Goal: Task Accomplishment & Management: Complete application form

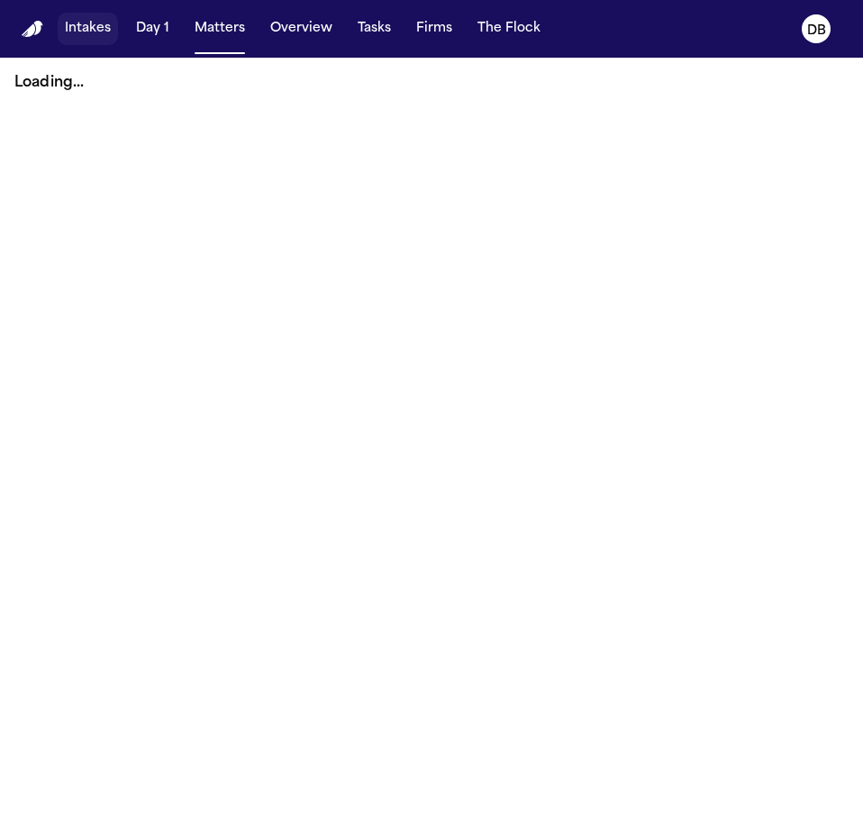
click at [68, 20] on button "Intakes" at bounding box center [88, 29] width 60 height 32
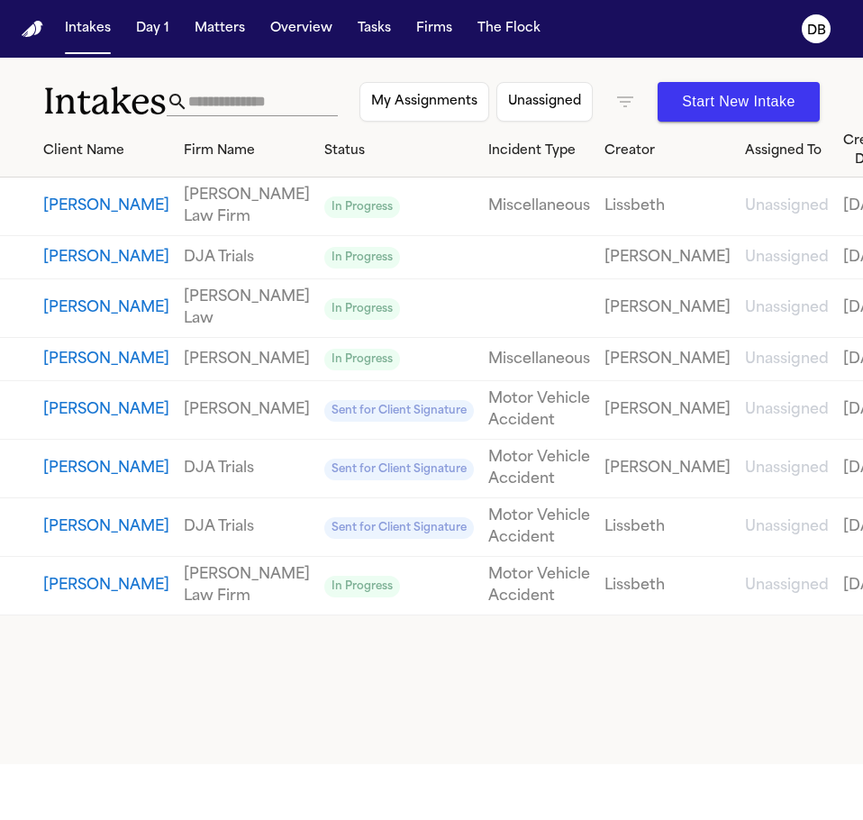
click at [683, 99] on button "Start New Intake" at bounding box center [739, 102] width 162 height 40
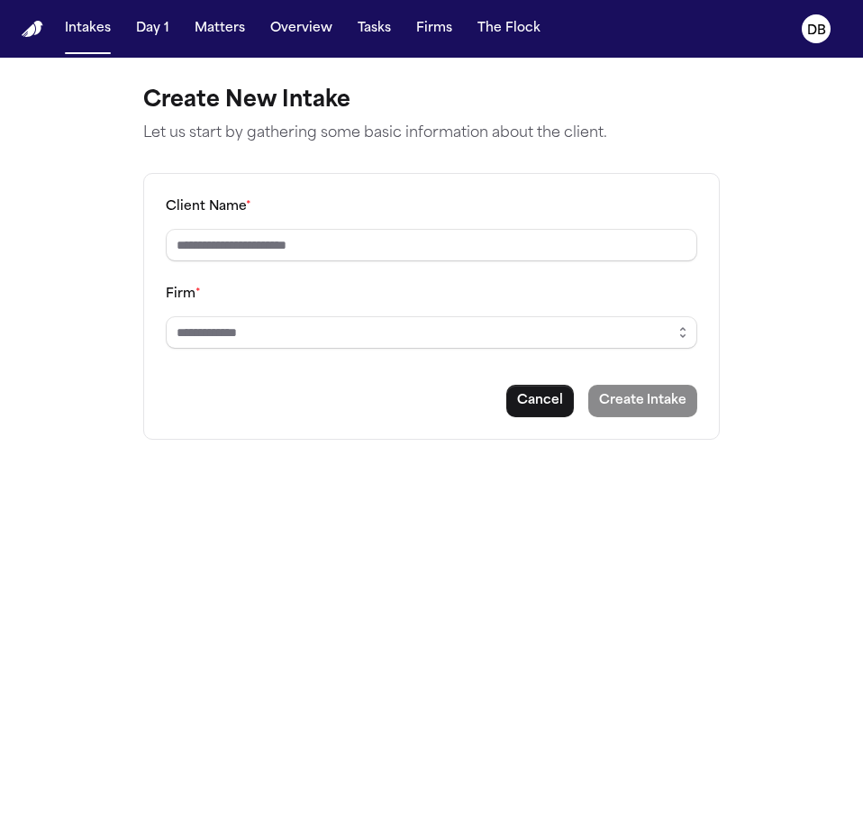
click at [491, 204] on div "Client Name *" at bounding box center [431, 228] width 531 height 66
click at [486, 230] on input "Client Name *" at bounding box center [431, 245] width 531 height 32
type input "*"
type input "*****"
click at [550, 334] on input "Firm *" at bounding box center [431, 332] width 531 height 32
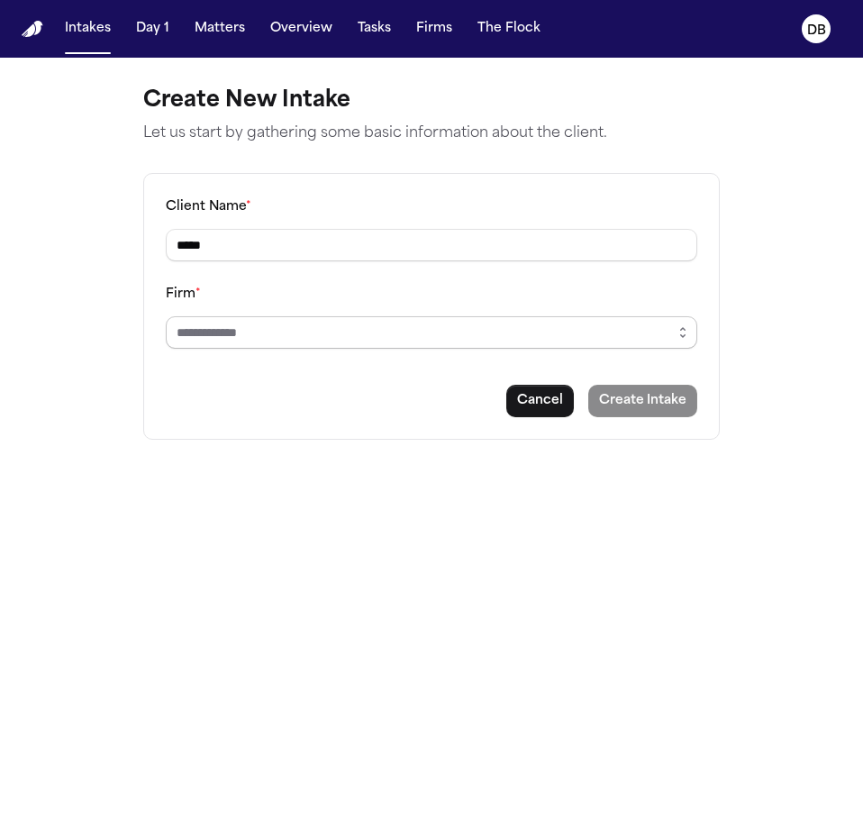
click at [676, 332] on icon "button" at bounding box center [683, 332] width 14 height 14
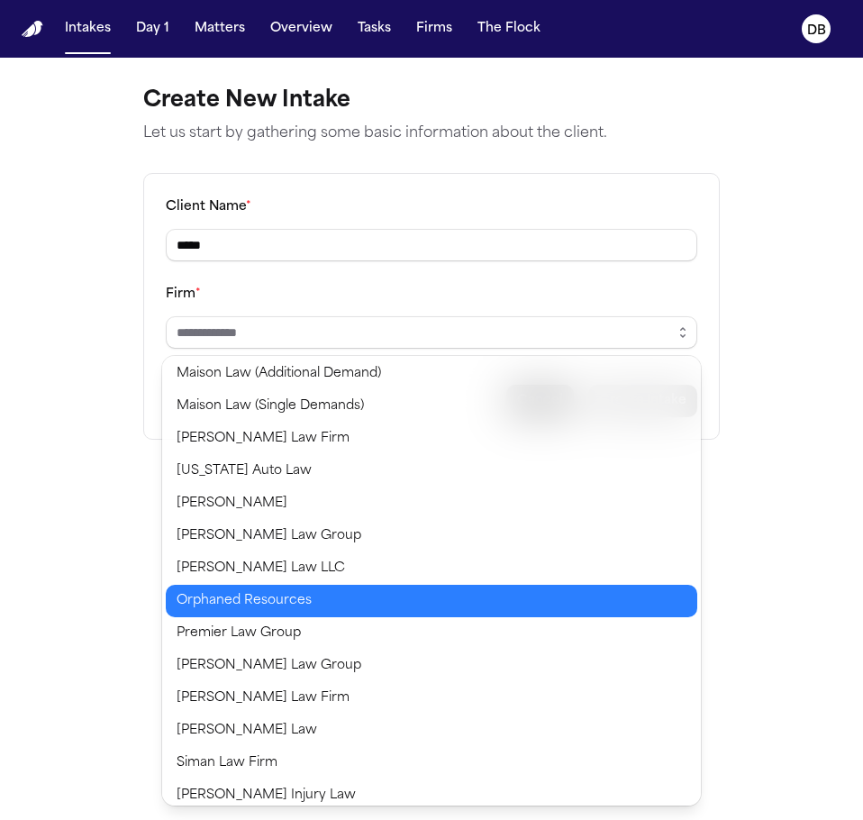
scroll to position [1261, 0]
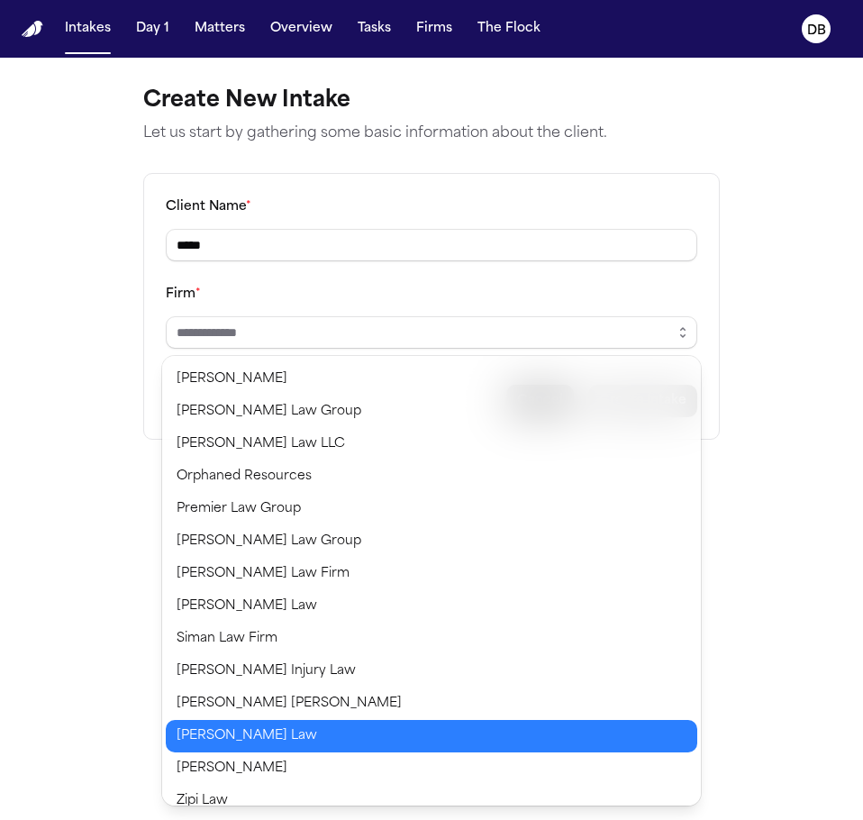
type input "**********"
click at [269, 738] on body "**********" at bounding box center [431, 410] width 863 height 820
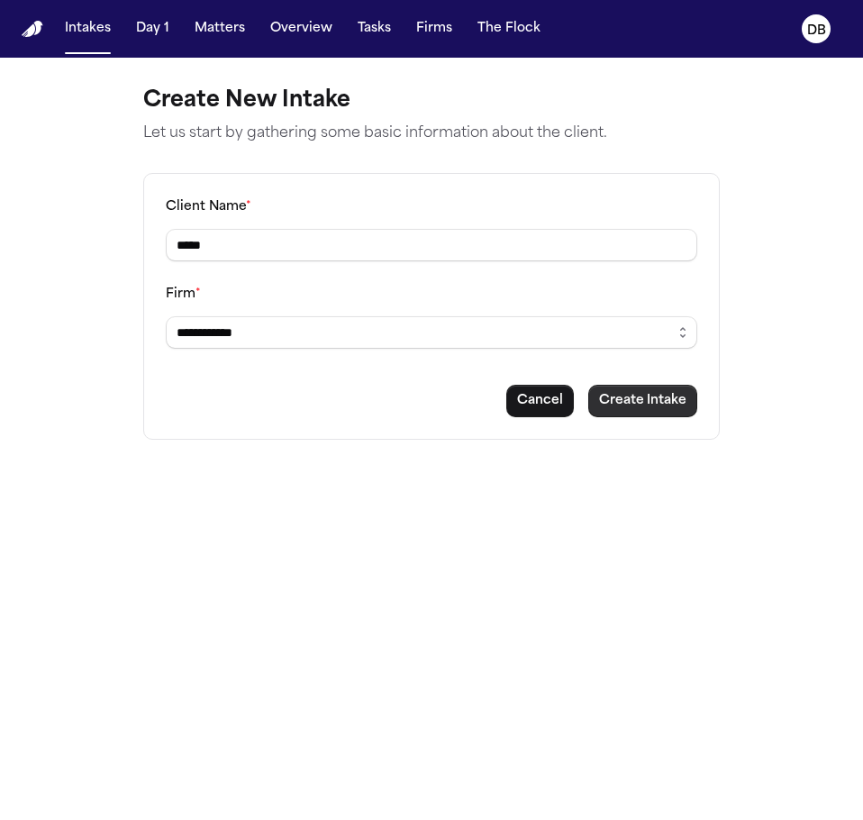
click at [633, 402] on button "Create Intake" at bounding box center [642, 401] width 109 height 32
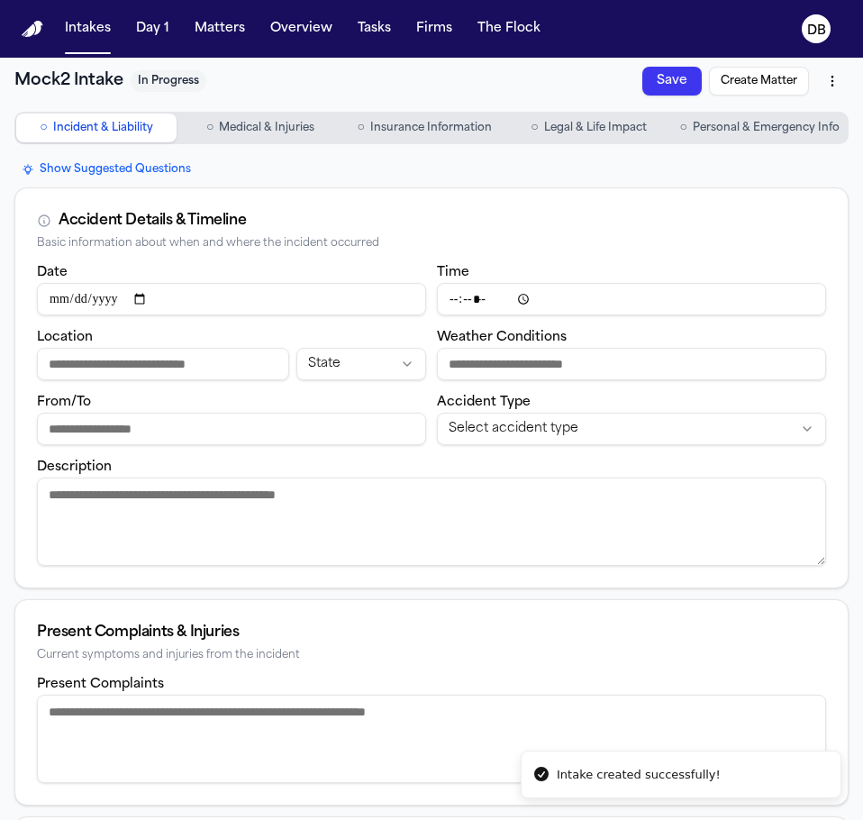
click at [807, 133] on span "Personal & Emergency Info" at bounding box center [766, 128] width 147 height 14
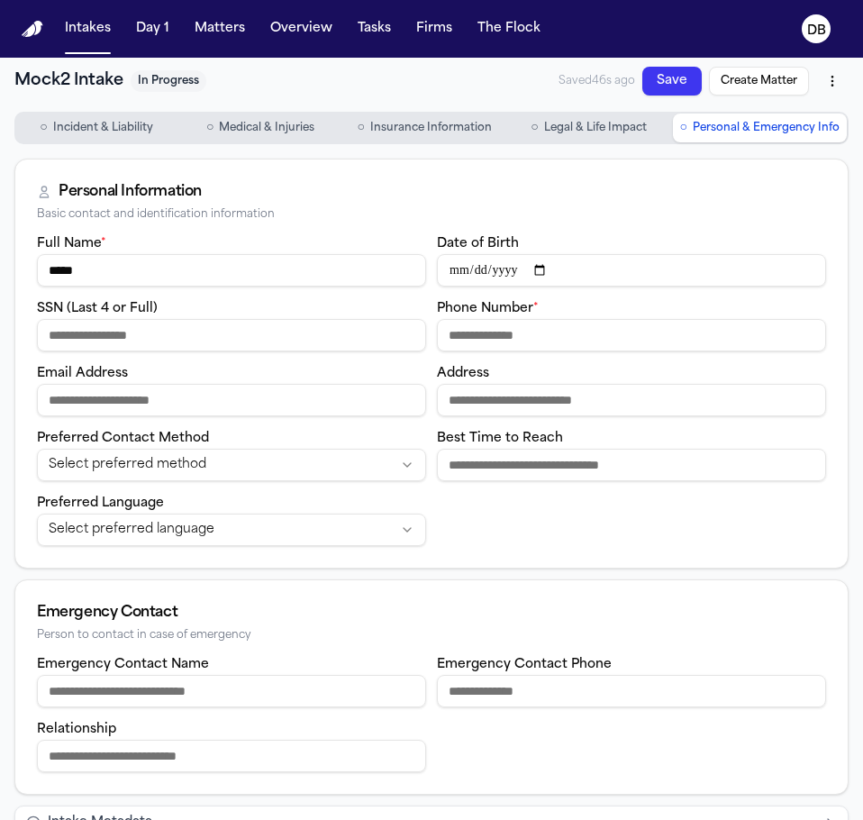
click at [103, 86] on h1 "Mock2 Intake" at bounding box center [68, 80] width 109 height 25
click at [90, 121] on span "Incident & Liability" at bounding box center [103, 128] width 100 height 14
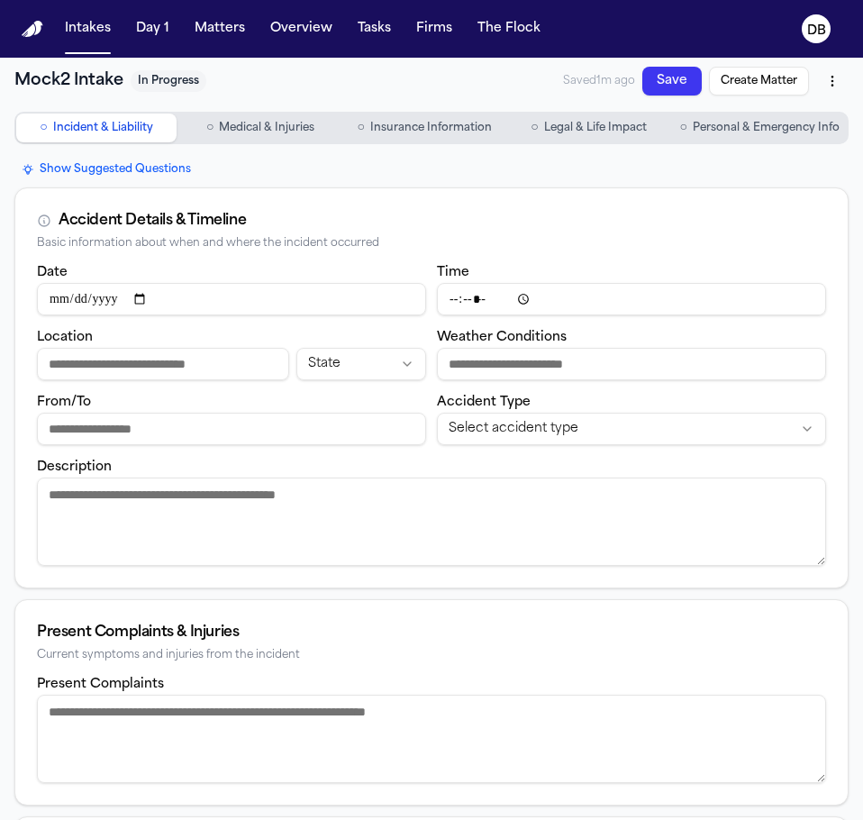
click at [241, 544] on textarea "Description" at bounding box center [431, 521] width 789 height 88
click at [271, 514] on textarea "Description" at bounding box center [431, 521] width 789 height 88
click at [342, 199] on div "Accident Details & Timeline Basic information about when and where the incident…" at bounding box center [431, 224] width 832 height 73
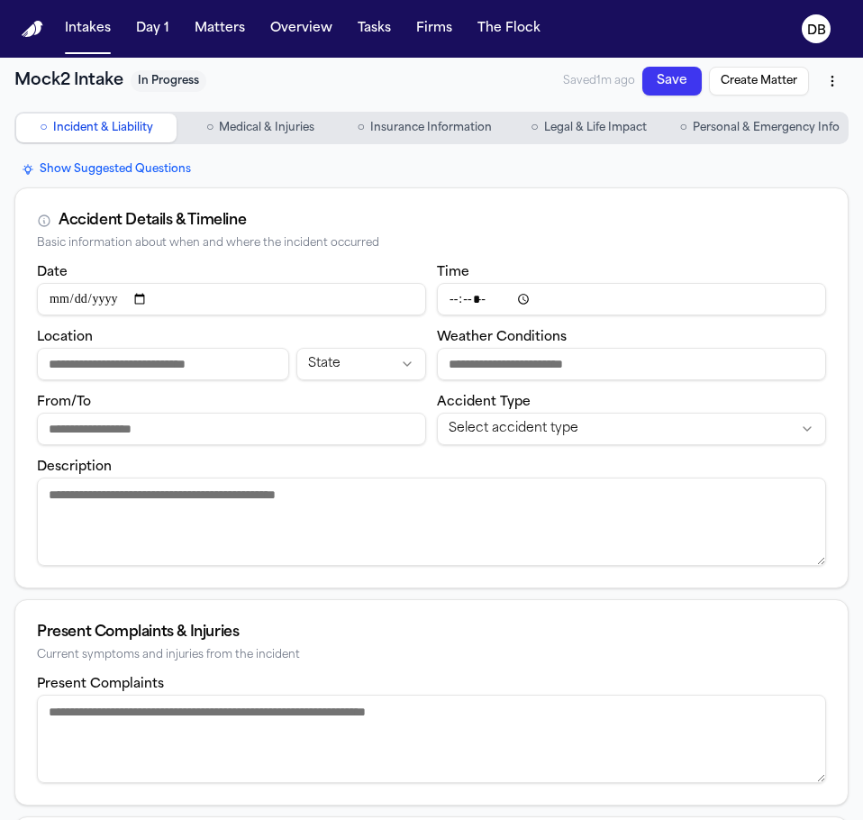
click at [495, 118] on button "○ Insurance Information" at bounding box center [424, 128] width 160 height 29
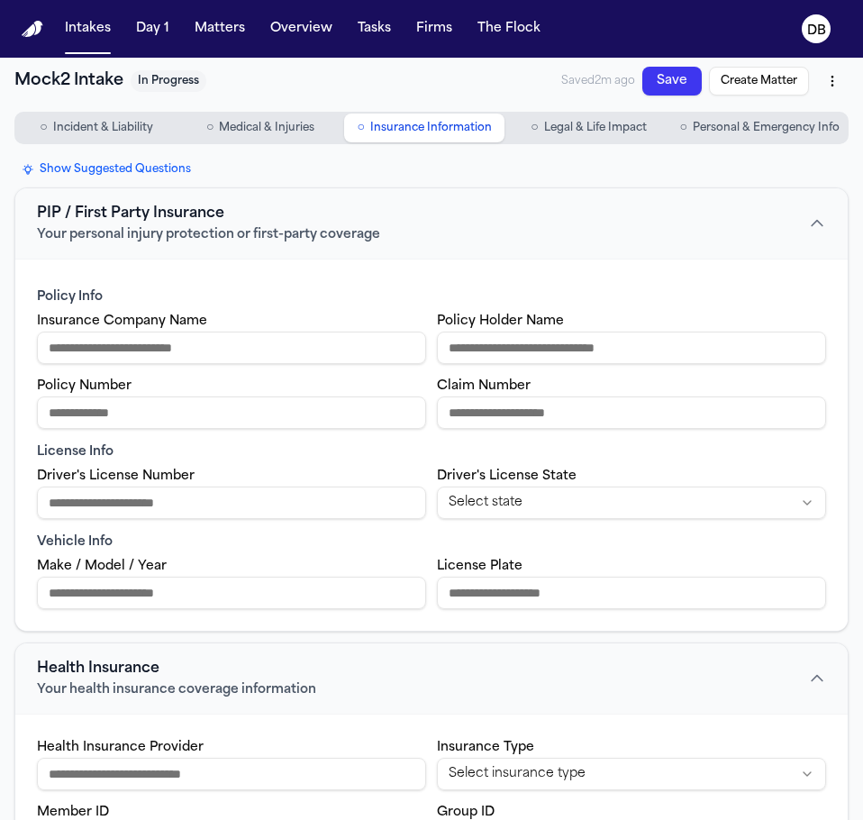
click at [127, 126] on span "Incident & Liability" at bounding box center [103, 128] width 100 height 14
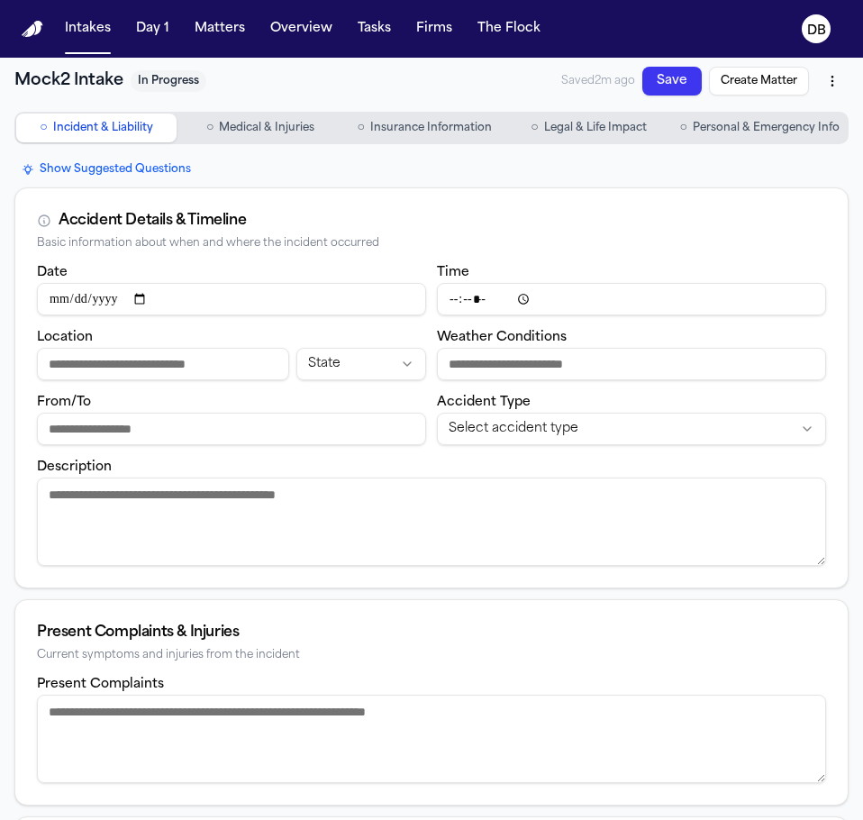
click at [382, 124] on span "Insurance Information" at bounding box center [431, 128] width 122 height 14
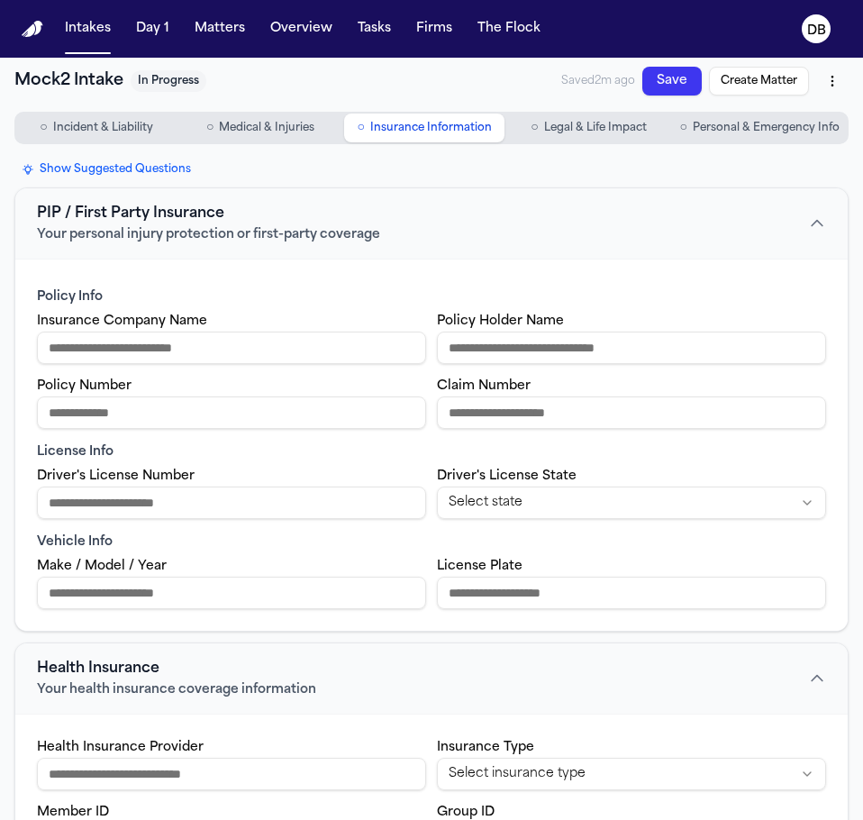
drag, startPoint x: 59, startPoint y: 134, endPoint x: 92, endPoint y: 131, distance: 33.5
click at [61, 133] on span "Incident & Liability" at bounding box center [103, 128] width 100 height 14
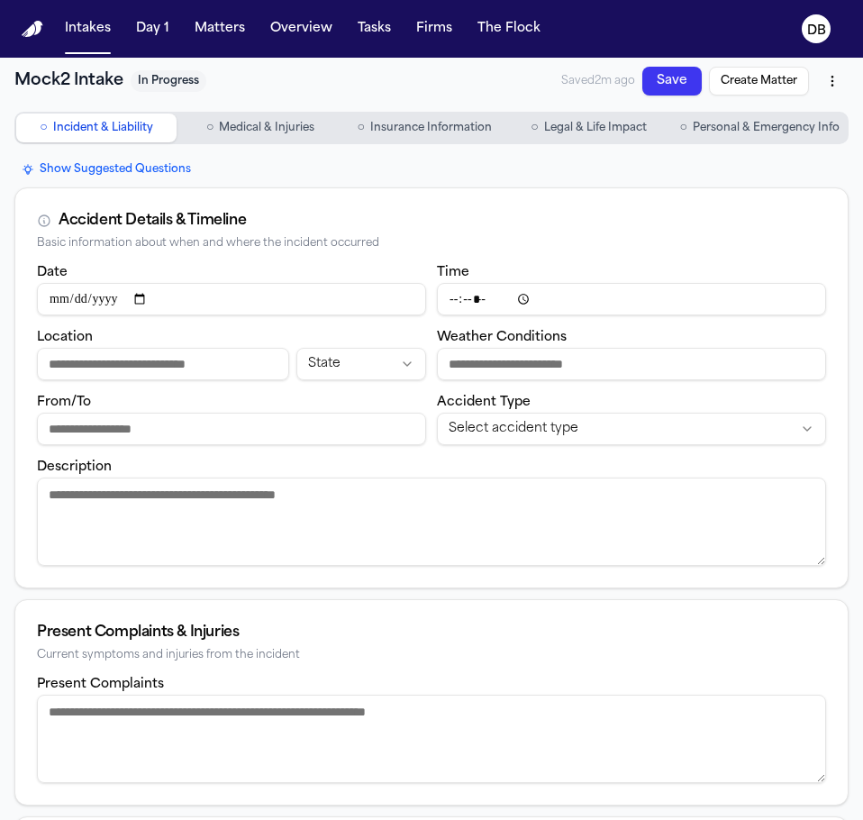
click at [474, 132] on span "Insurance Information" at bounding box center [431, 128] width 122 height 14
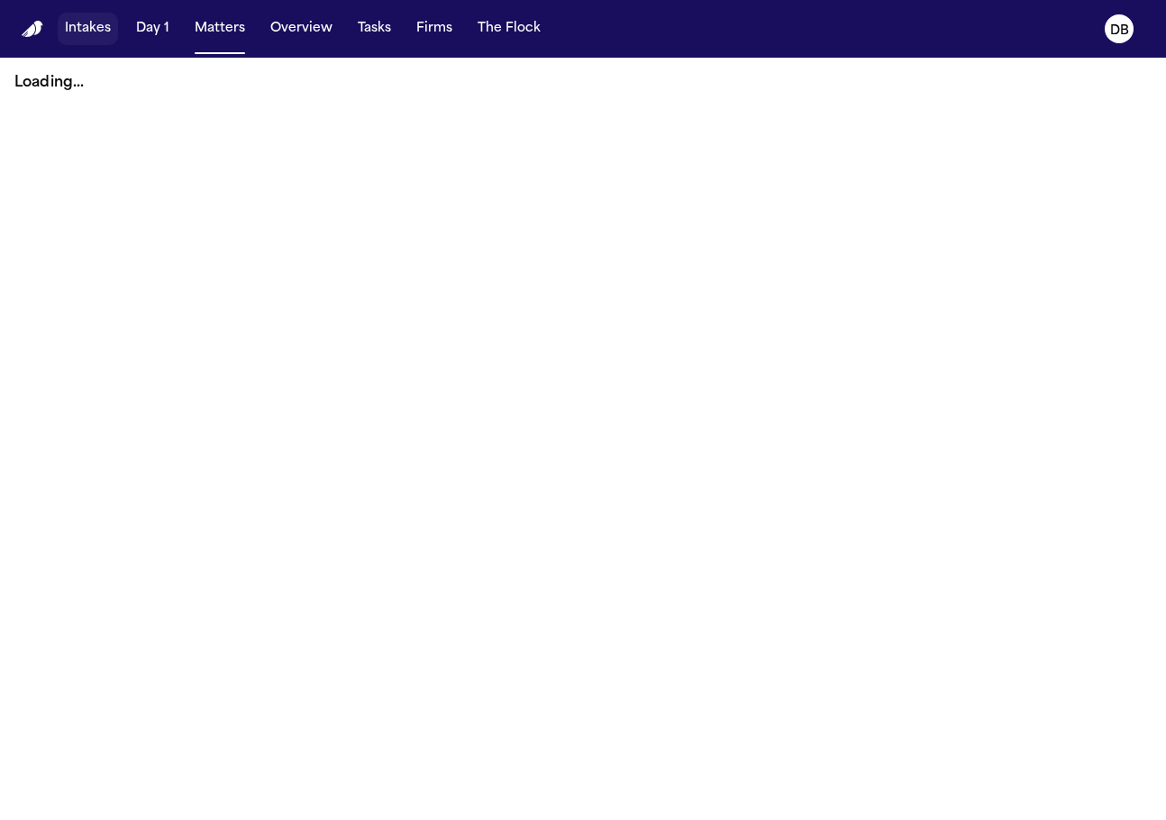
click at [101, 32] on button "Intakes" at bounding box center [88, 29] width 60 height 32
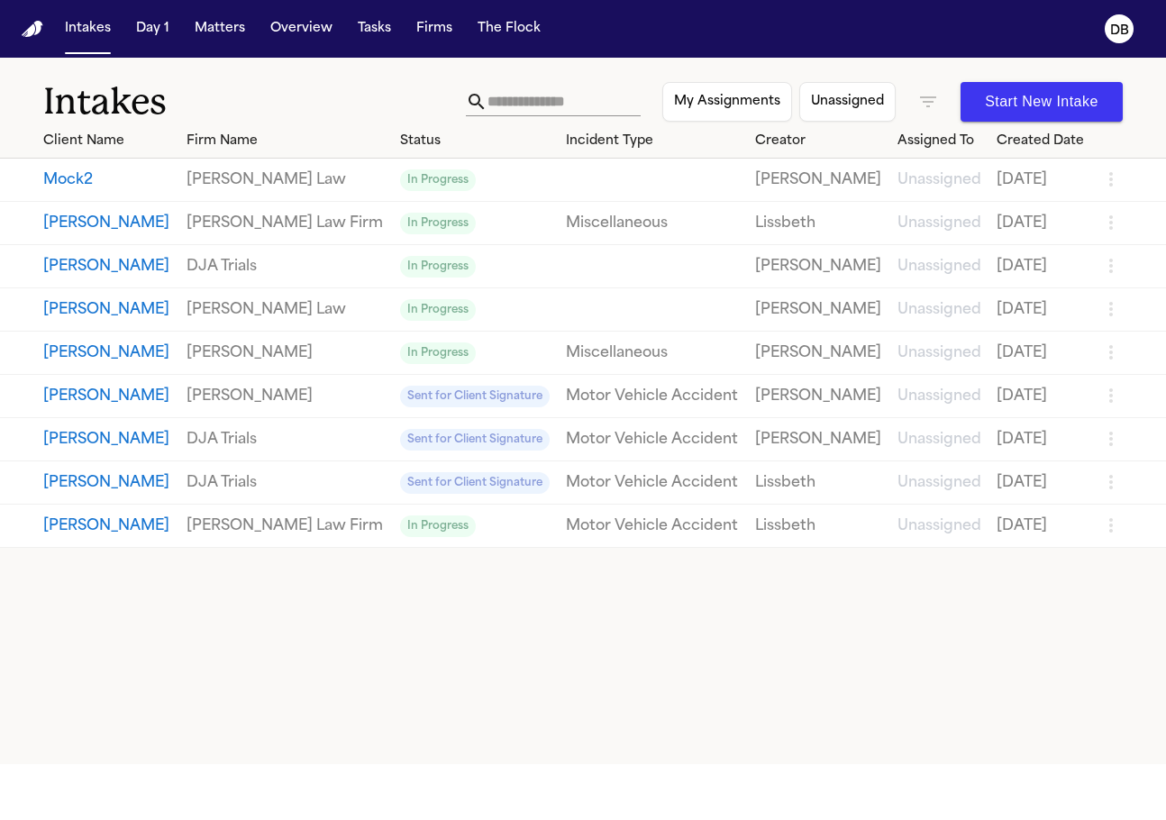
click at [1112, 172] on icon "button" at bounding box center [1111, 179] width 22 height 22
click at [1078, 232] on li "Archive" at bounding box center [1053, 245] width 93 height 36
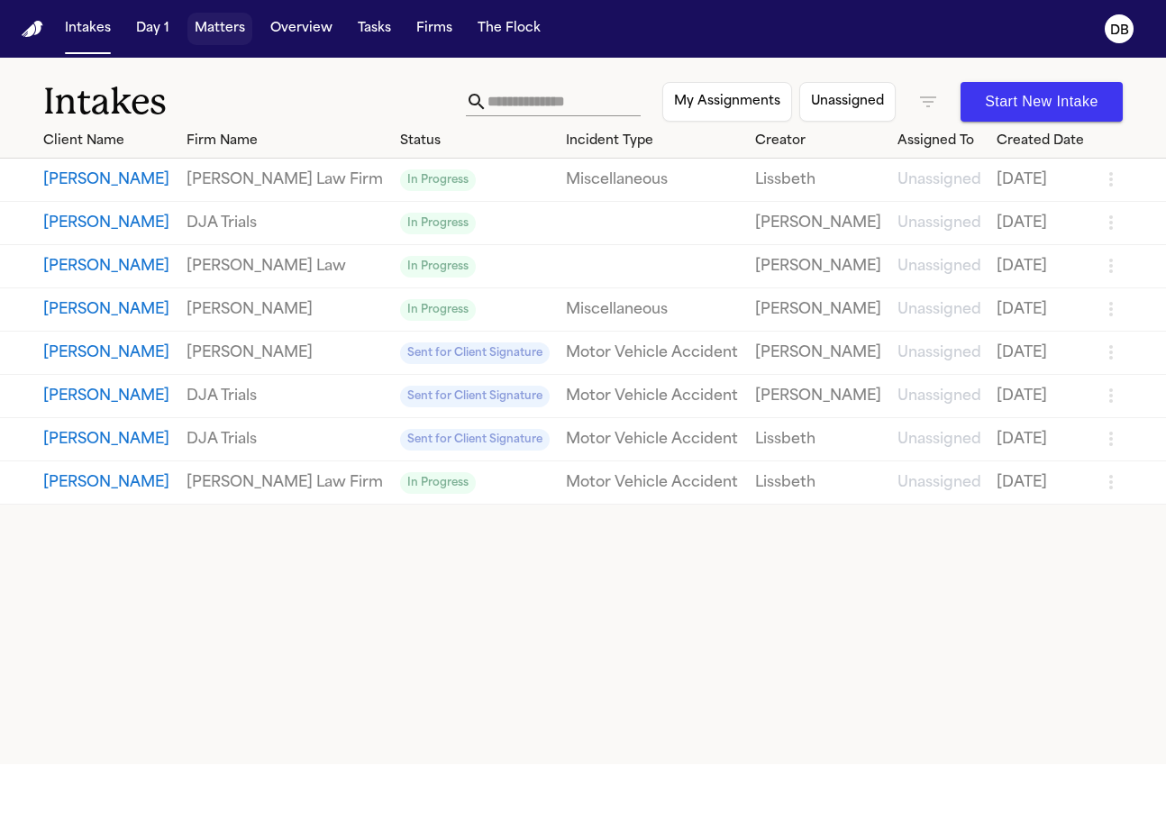
click at [223, 31] on button "Matters" at bounding box center [219, 29] width 65 height 32
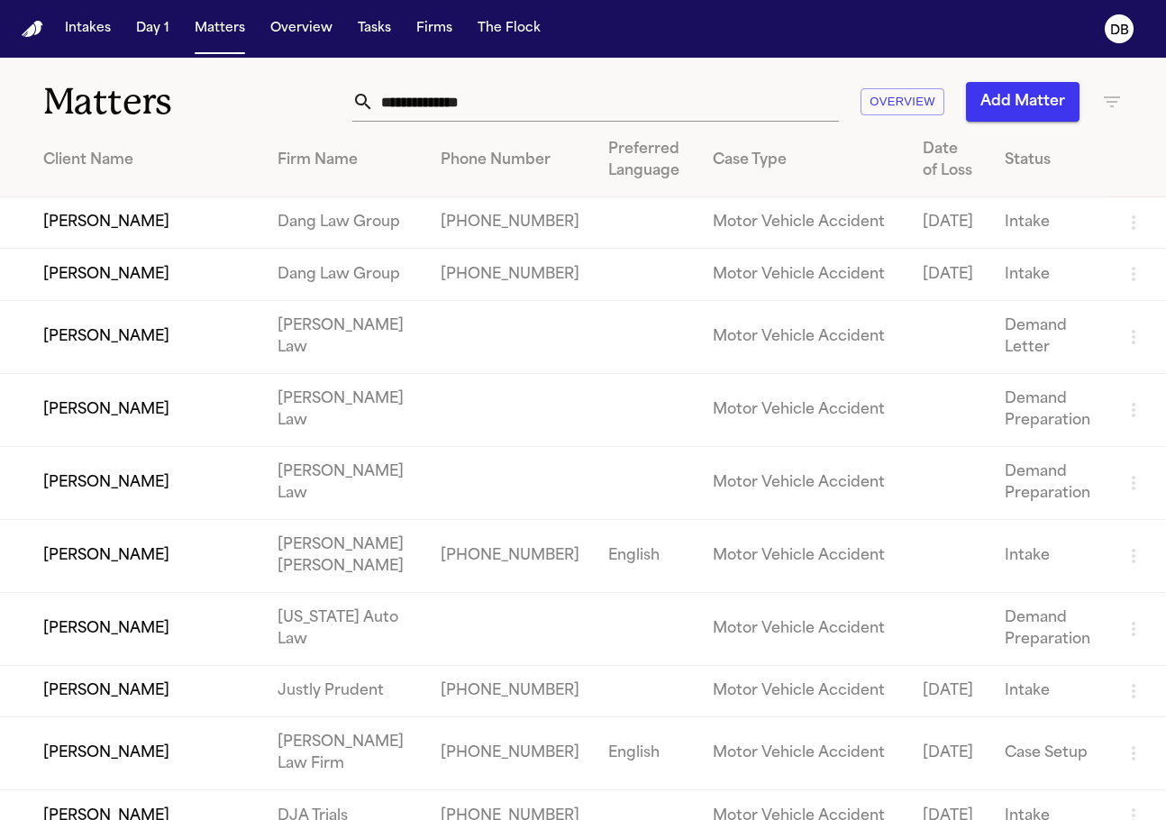
click at [524, 120] on input "text" at bounding box center [606, 102] width 465 height 40
paste input "**********"
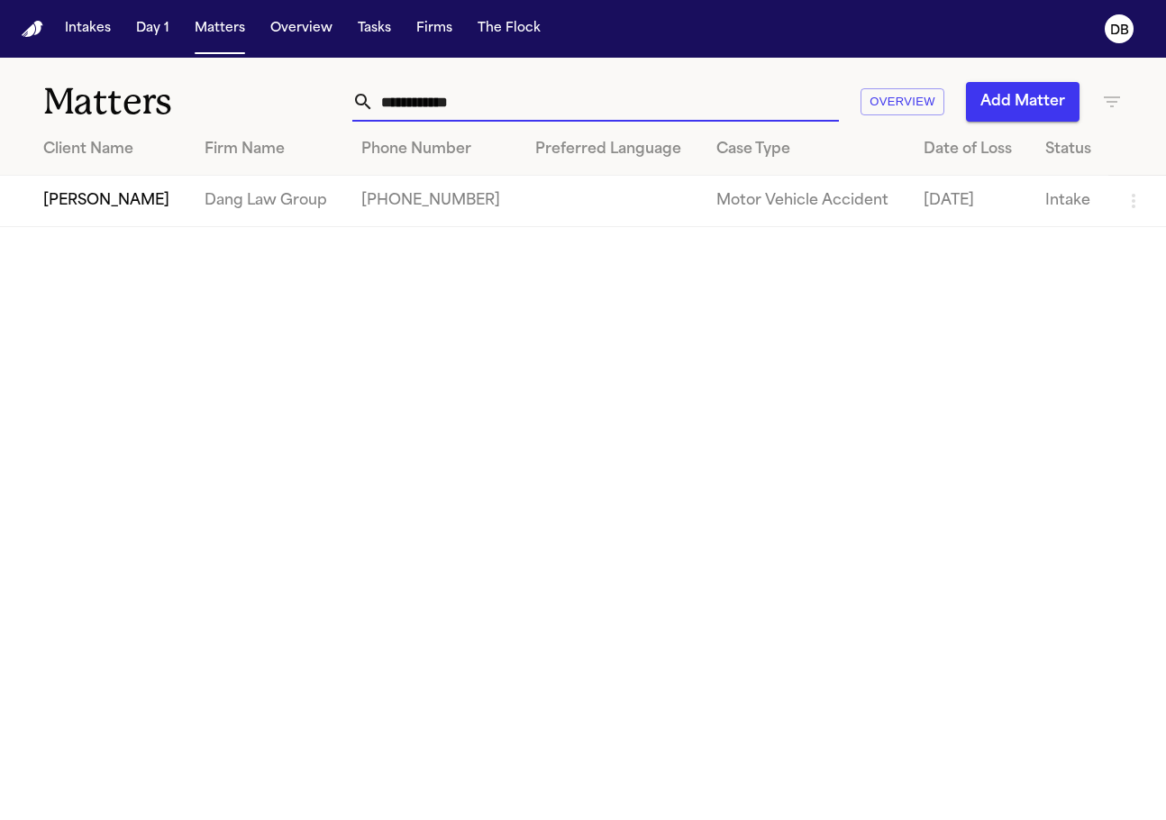
type input "**********"
click at [521, 204] on td at bounding box center [611, 201] width 181 height 51
